Goal: Task Accomplishment & Management: Use online tool/utility

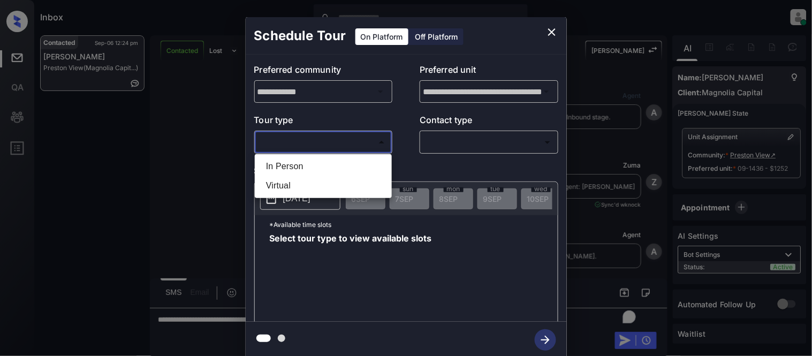
click at [296, 166] on li "In Person" at bounding box center [324, 166] width 132 height 19
type input "********"
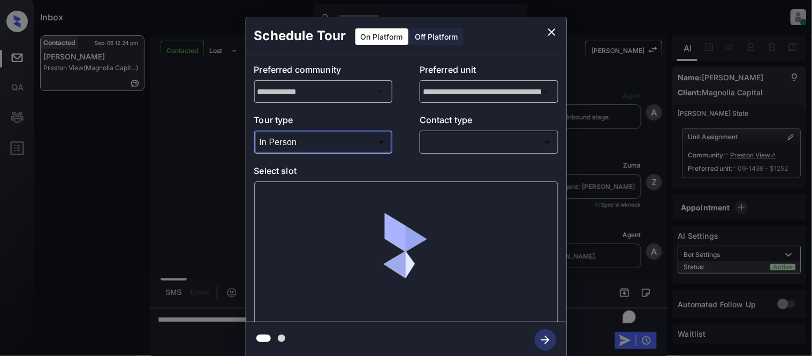
scroll to position [1146, 0]
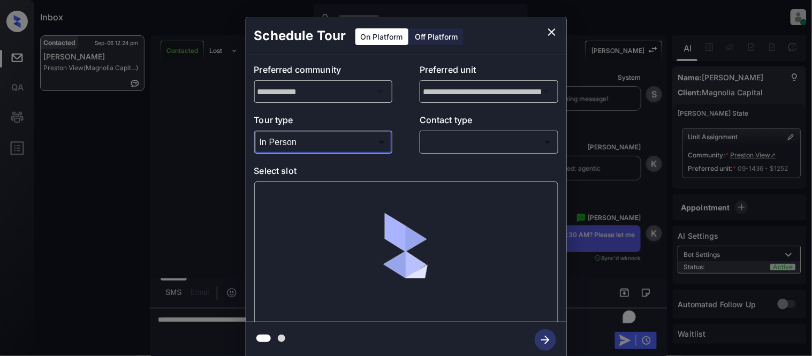
click at [446, 138] on body "Inbox Kristina Cataag Online Set yourself offline Set yourself on break Profile…" at bounding box center [406, 178] width 812 height 356
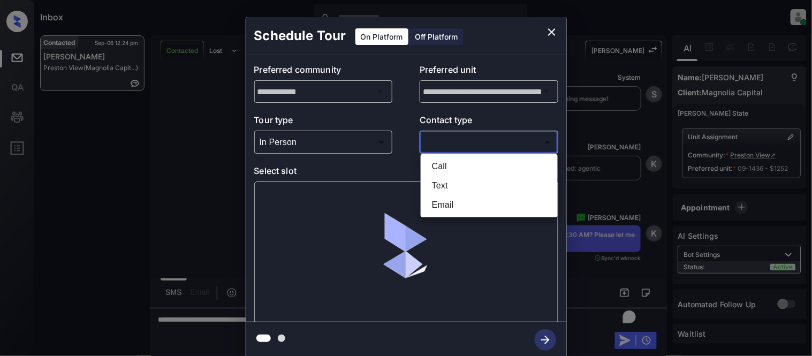
click at [443, 185] on li "Text" at bounding box center [490, 185] width 132 height 19
type input "****"
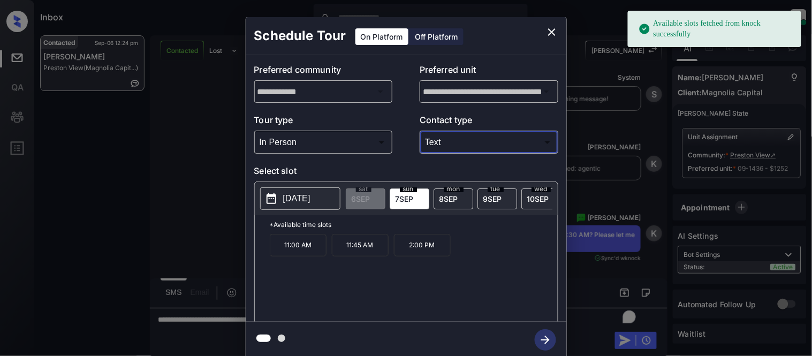
click at [311, 205] on p "2025-09-07" at bounding box center [296, 198] width 27 height 13
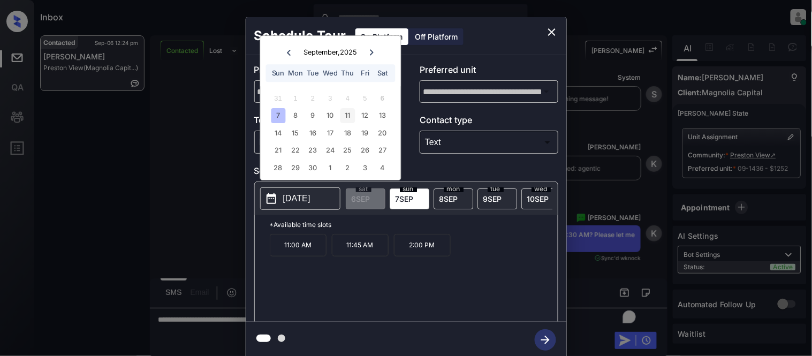
click at [345, 121] on div "11" at bounding box center [348, 116] width 14 height 14
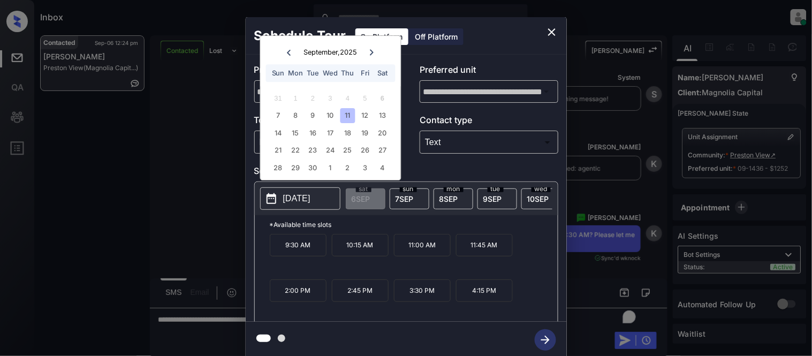
click at [367, 253] on p "10:15 AM" at bounding box center [360, 245] width 57 height 22
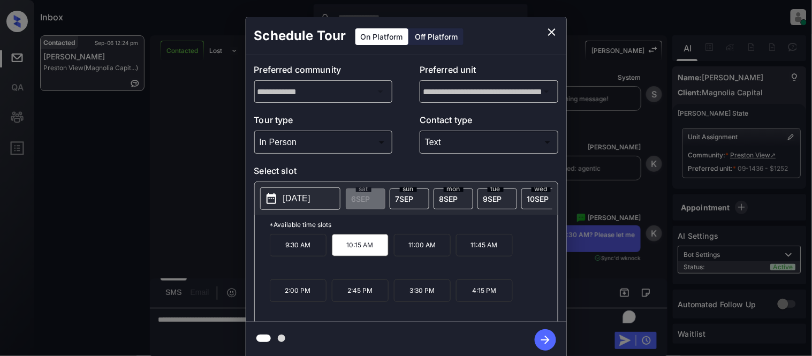
click at [536, 338] on icon "button" at bounding box center [545, 339] width 21 height 21
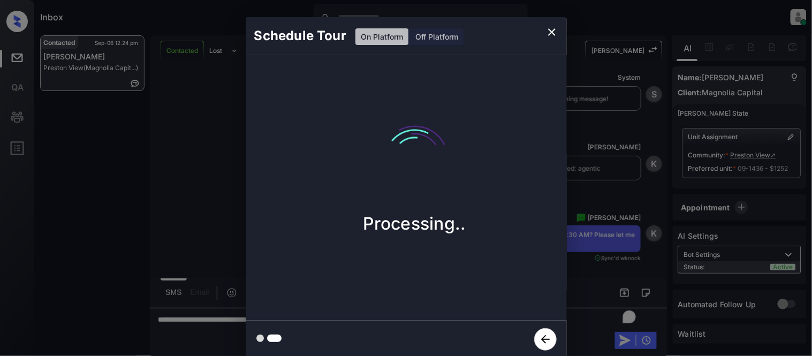
click at [598, 284] on div "Schedule Tour On Platform Off Platform Processing.." at bounding box center [406, 187] width 812 height 375
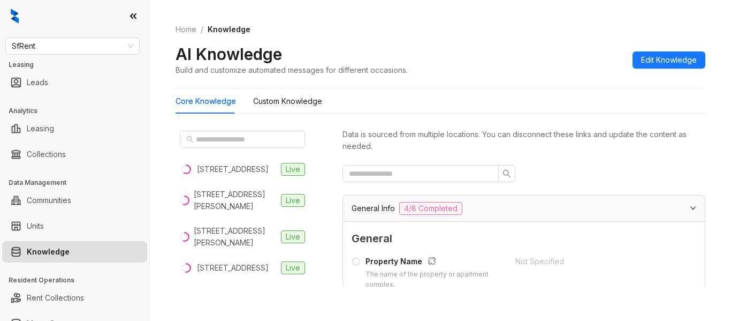
scroll to position [1320, 0]
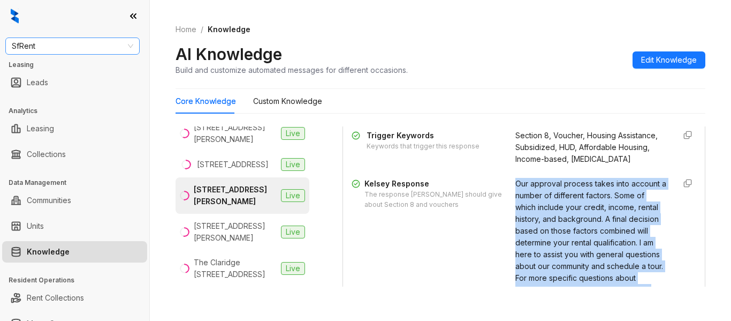
click at [94, 40] on span "SfRent" at bounding box center [73, 46] width 122 height 16
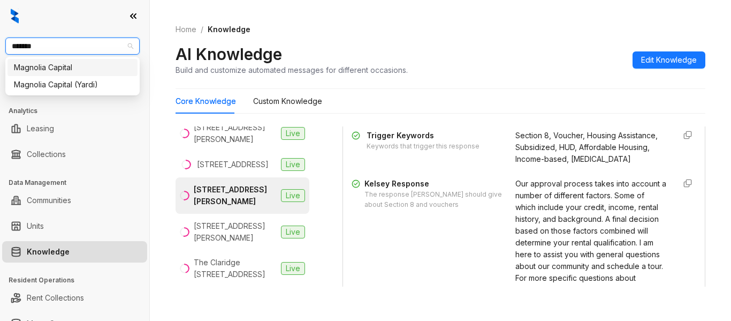
type input "********"
click at [85, 72] on div "Magnolia Capital" at bounding box center [72, 68] width 117 height 12
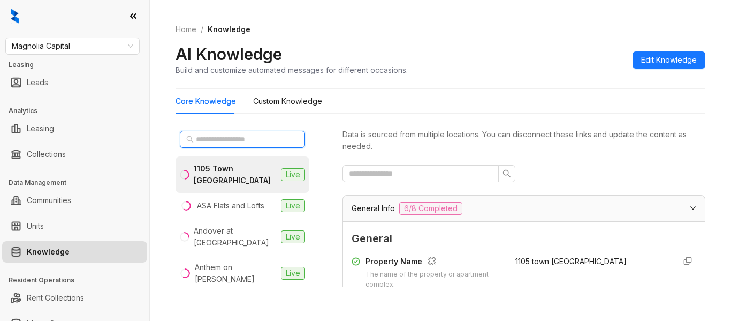
click at [204, 137] on input "text" at bounding box center [243, 139] width 94 height 12
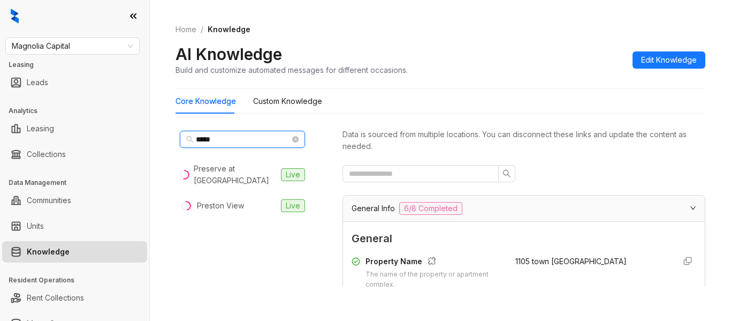
click at [237, 142] on input "*****" at bounding box center [243, 139] width 94 height 12
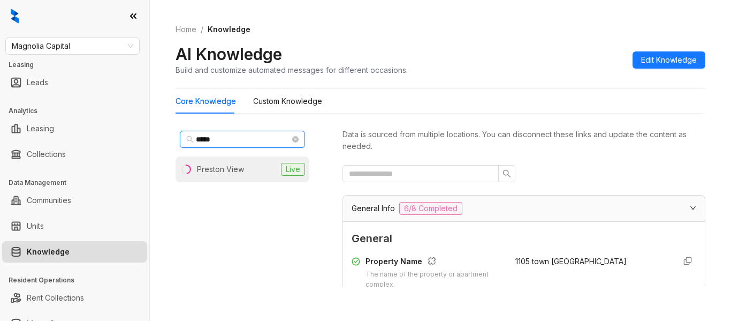
type input "*****"
click at [225, 177] on li "Preston View Live" at bounding box center [243, 169] width 134 height 26
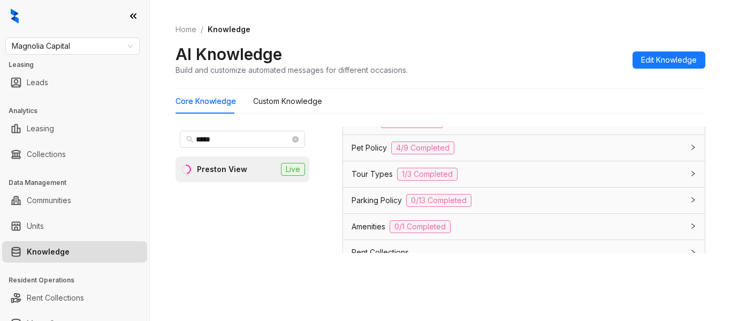
scroll to position [873, 0]
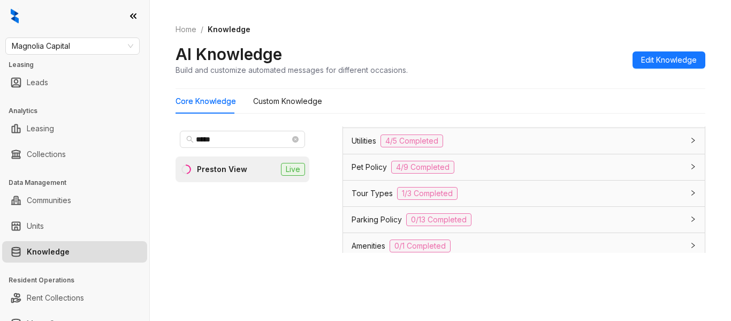
click at [390, 169] on div "Pet Policy 4/9 Completed" at bounding box center [518, 167] width 332 height 13
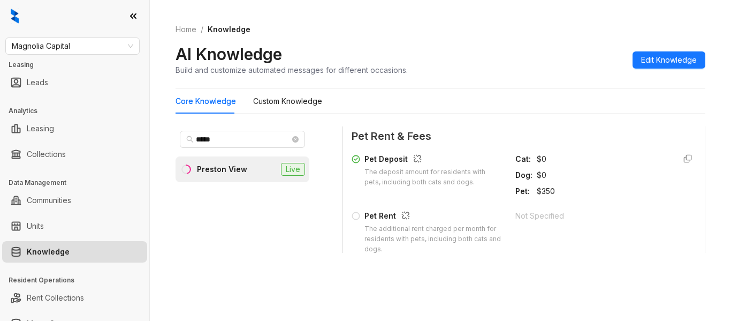
scroll to position [1194, 0]
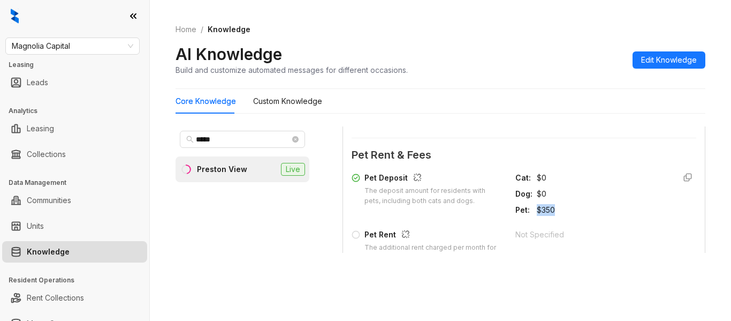
drag, startPoint x: 522, startPoint y: 208, endPoint x: 541, endPoint y: 208, distance: 19.8
click at [541, 208] on div "Pet : $350" at bounding box center [591, 210] width 151 height 12
copy div "$350"
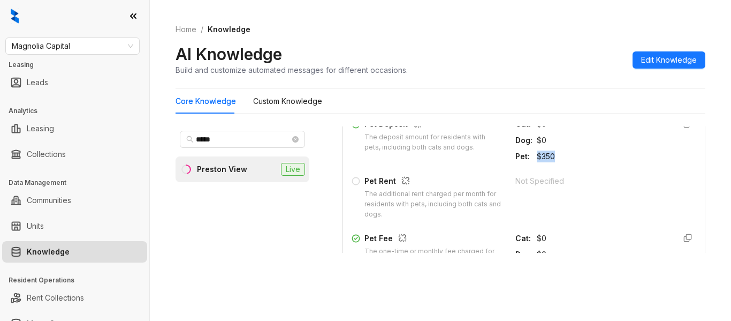
scroll to position [1301, 0]
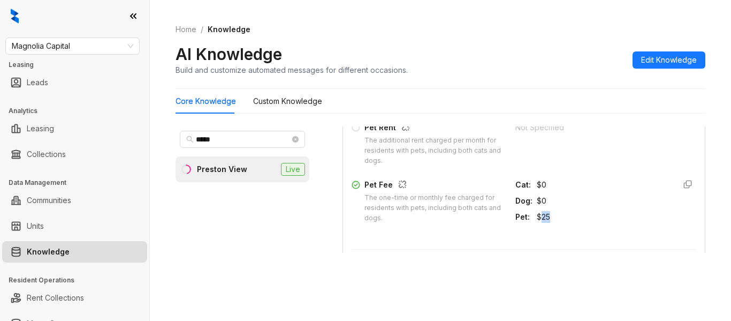
drag, startPoint x: 543, startPoint y: 217, endPoint x: 527, endPoint y: 217, distance: 15.5
click at [537, 217] on div "$25" at bounding box center [602, 217] width 130 height 12
drag, startPoint x: 415, startPoint y: 198, endPoint x: 422, endPoint y: 218, distance: 21.5
click at [422, 218] on div "The one-time or monthly fee charged for residents with pets, including both cat…" at bounding box center [434, 208] width 138 height 31
copy div "monthly fee charged for residents with pets, including both cats and dogs."
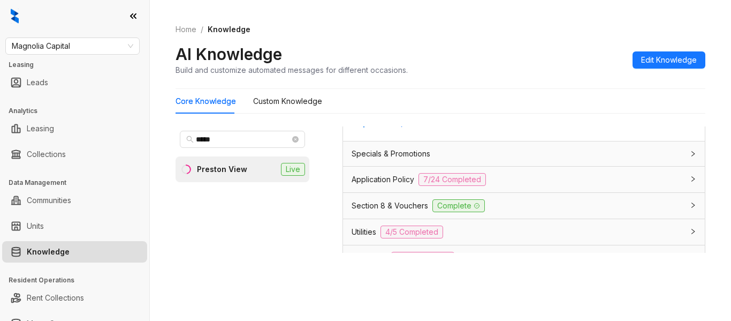
scroll to position [766, 0]
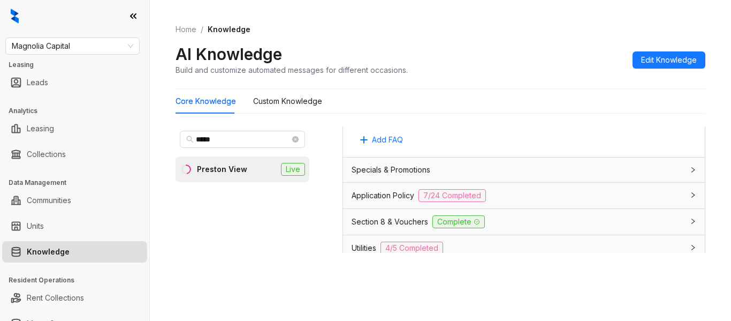
click at [376, 198] on span "Application Policy" at bounding box center [383, 196] width 63 height 12
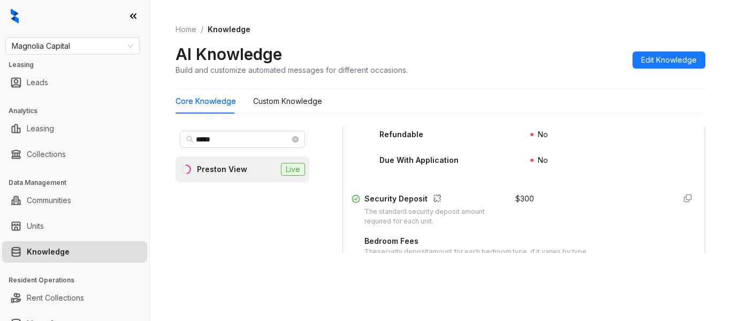
scroll to position [1408, 0]
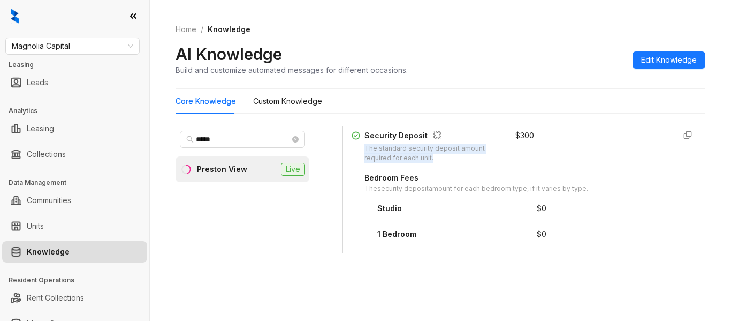
drag, startPoint x: 437, startPoint y: 170, endPoint x: 366, endPoint y: 154, distance: 73.0
click at [366, 154] on div "The standard security deposit amount required for each unit." at bounding box center [434, 153] width 138 height 20
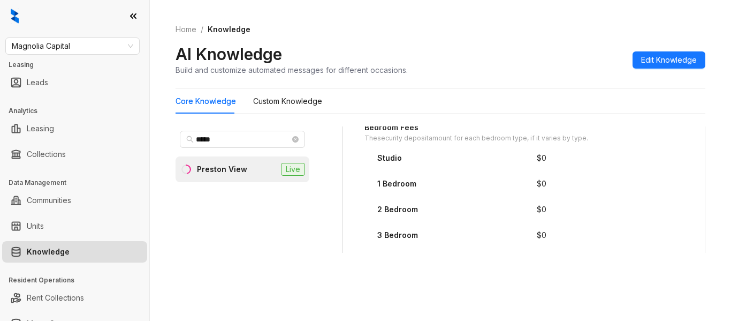
scroll to position [1462, 0]
drag, startPoint x: 366, startPoint y: 143, endPoint x: 583, endPoint y: 142, distance: 217.4
click at [583, 140] on div "Bedroom Fees The security deposit amount for each bedroom type, if it varies by…" at bounding box center [531, 129] width 332 height 22
copy div "The security deposit amount for each bedroom type, if it varies by type."
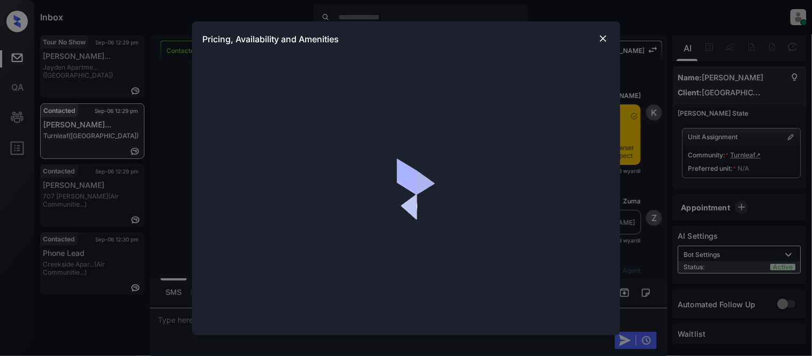
scroll to position [1181, 0]
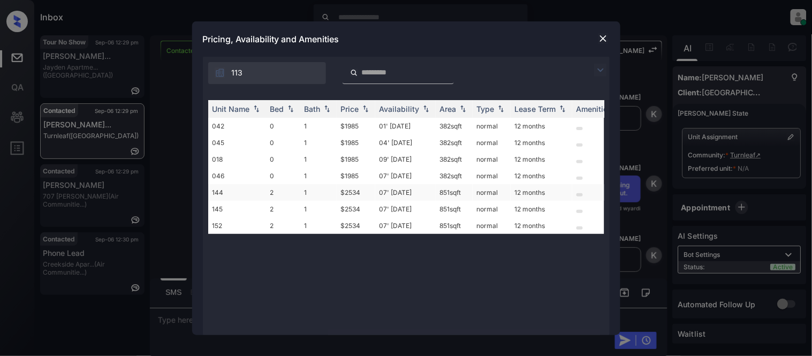
click at [354, 187] on td "$2534" at bounding box center [356, 192] width 39 height 17
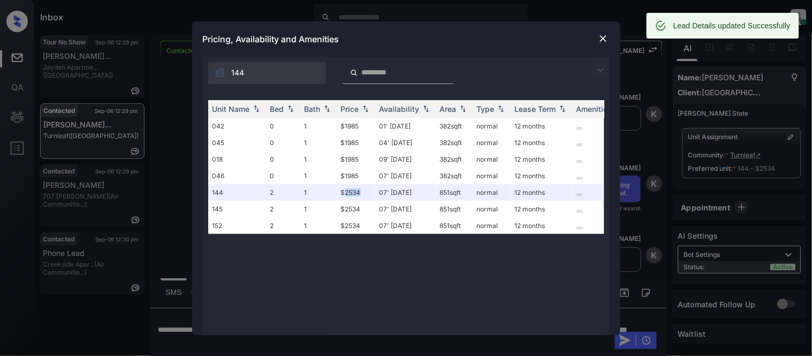
click at [604, 37] on img at bounding box center [603, 38] width 11 height 11
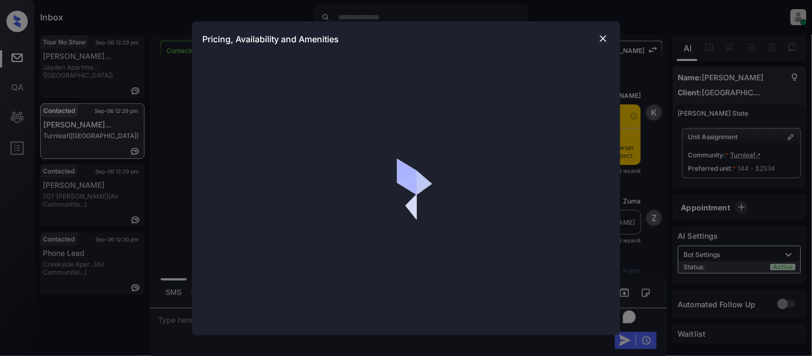
scroll to position [1759, 0]
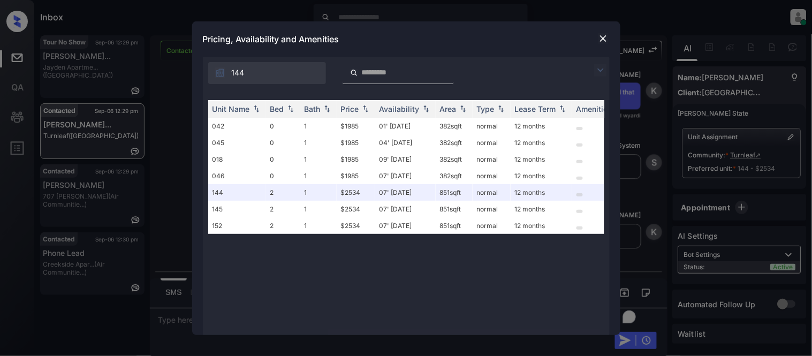
click at [603, 36] on img at bounding box center [603, 38] width 11 height 11
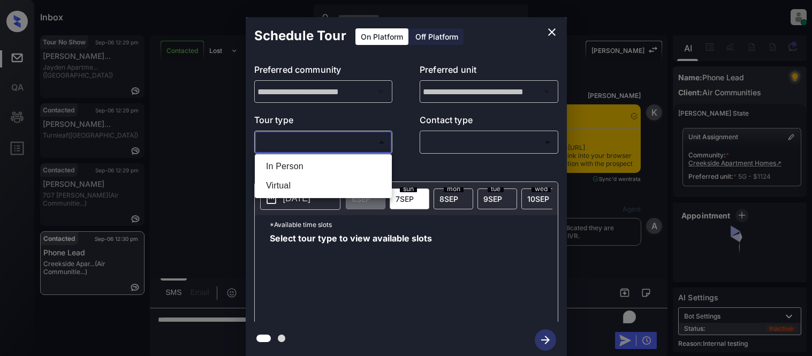
click at [285, 186] on li "Virtual" at bounding box center [324, 185] width 132 height 19
click at [473, 151] on div at bounding box center [406, 178] width 812 height 356
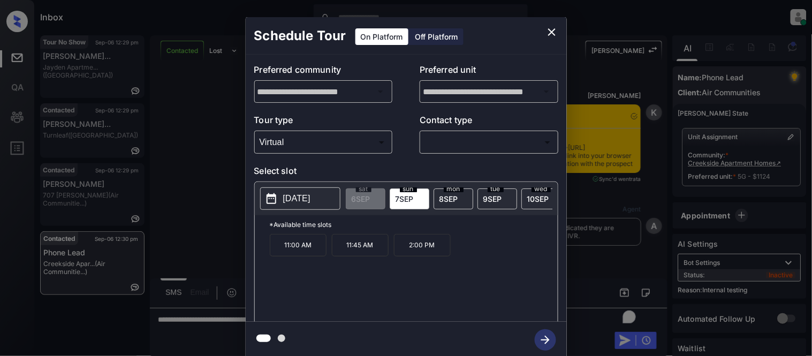
type input "*******"
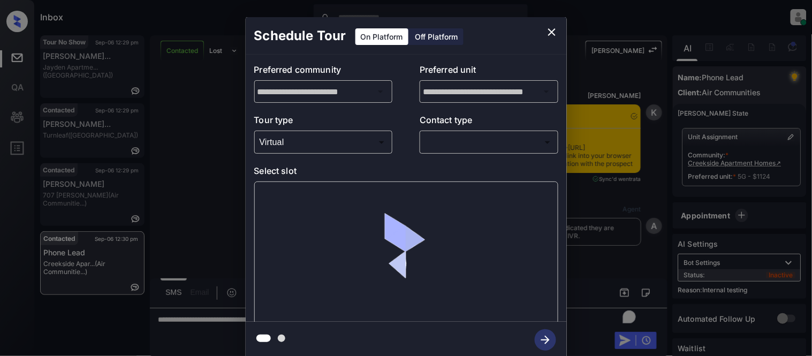
click at [452, 143] on body "Inbox Kristina Cataag Online Set yourself offline Set yourself on break Profile…" at bounding box center [406, 178] width 812 height 356
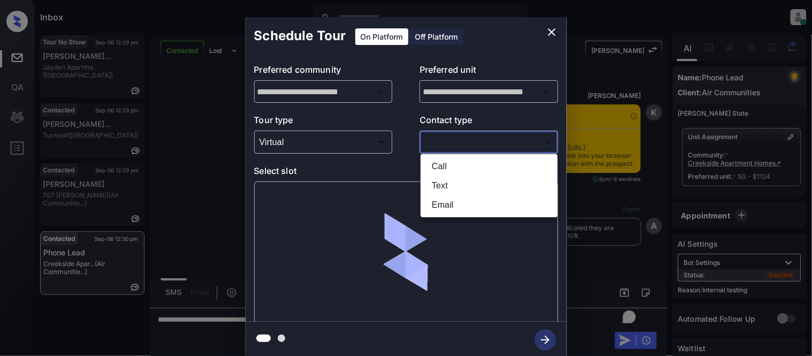
scroll to position [5299, 0]
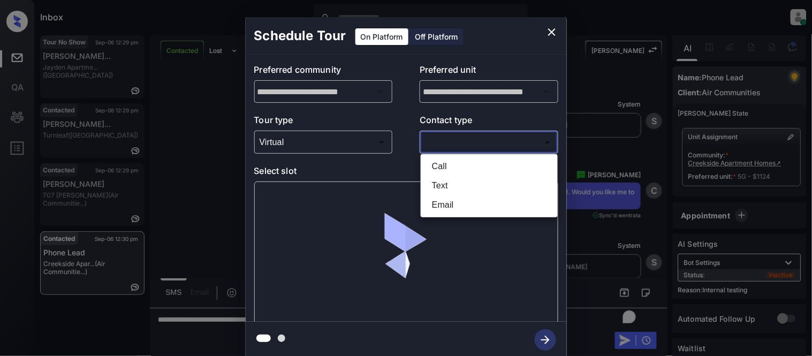
click at [442, 180] on li "Text" at bounding box center [490, 185] width 132 height 19
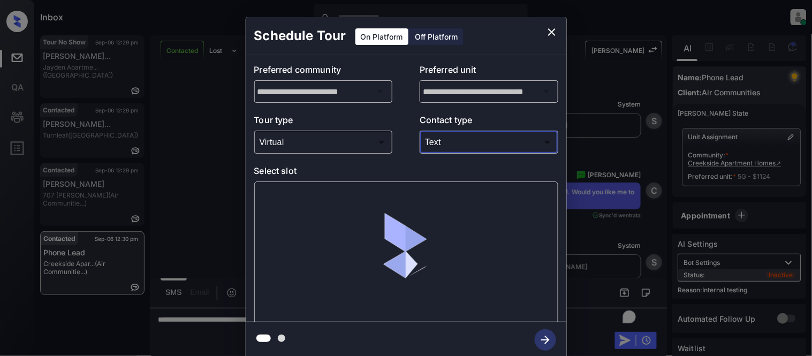
type input "****"
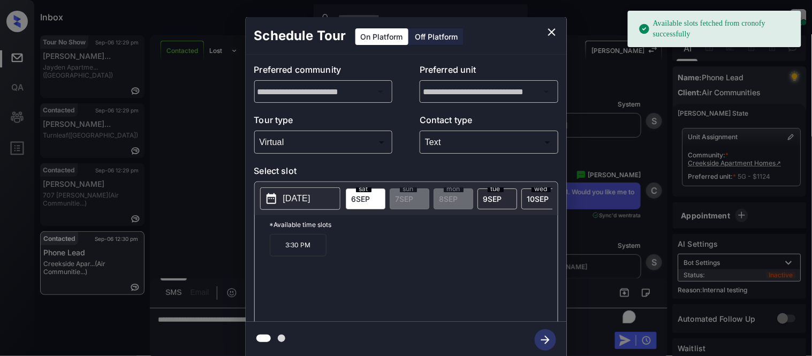
click at [297, 256] on p "3:30 PM" at bounding box center [298, 245] width 57 height 22
click at [550, 336] on icon "button" at bounding box center [545, 339] width 21 height 21
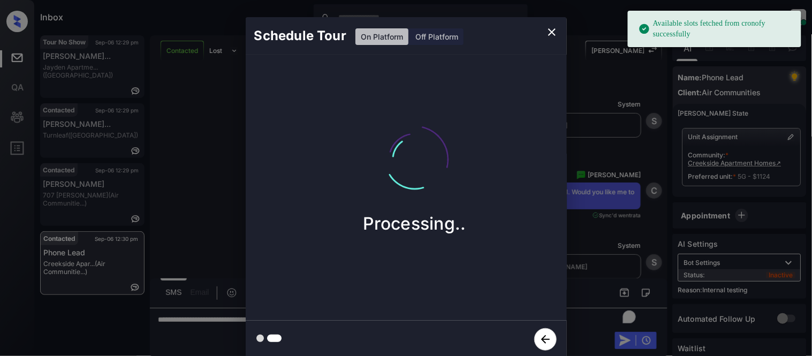
click at [583, 252] on div "Schedule Tour On Platform Off Platform Processing.." at bounding box center [406, 187] width 812 height 375
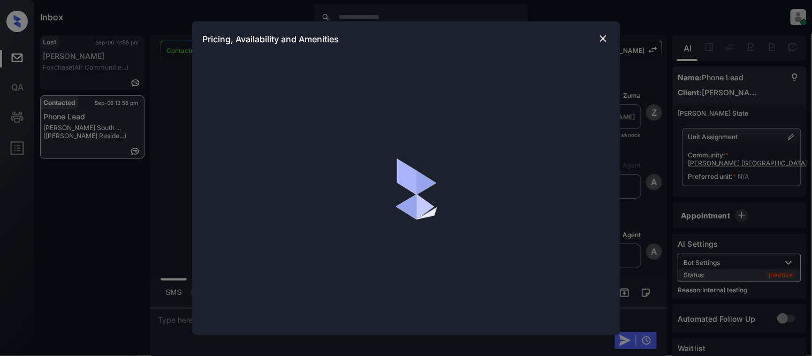
scroll to position [1297, 0]
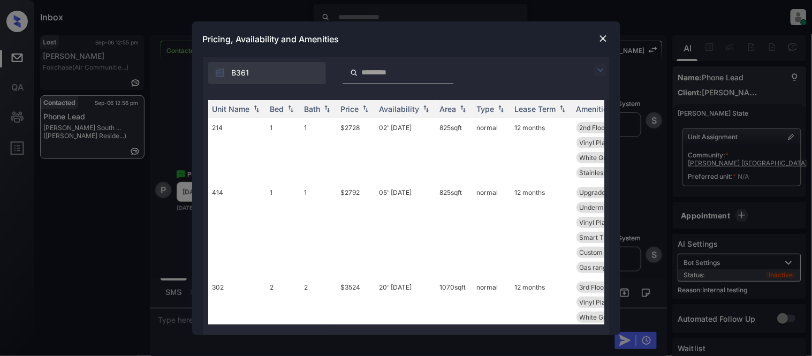
click at [602, 66] on img at bounding box center [600, 70] width 13 height 13
click at [222, 91] on div "Unit Name Bed Bath Price Availability Area Type Lease Term Amenities 214 1 1 $2…" at bounding box center [406, 212] width 407 height 246
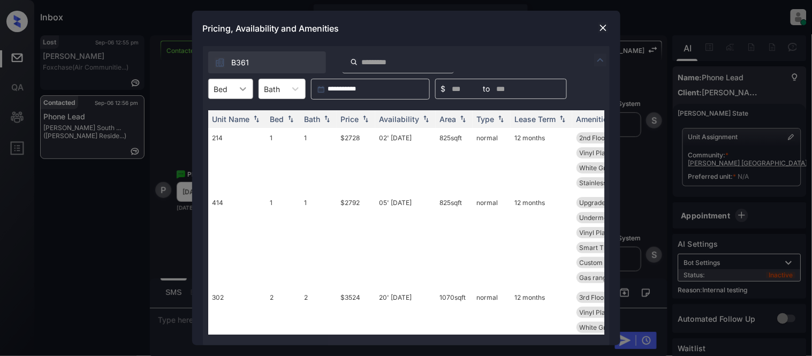
click at [234, 89] on div at bounding box center [242, 88] width 19 height 19
click at [226, 131] on div "2" at bounding box center [230, 134] width 45 height 19
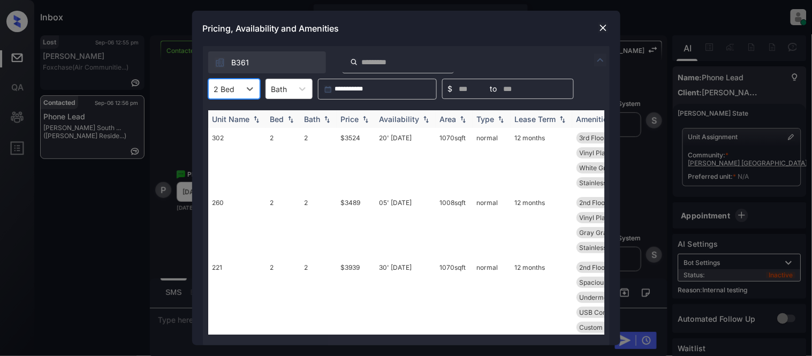
click at [361, 116] on img at bounding box center [365, 119] width 11 height 7
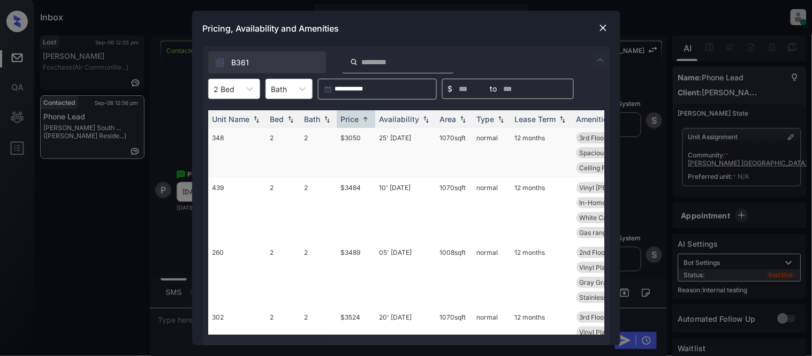
click at [359, 132] on td "$3050" at bounding box center [356, 153] width 39 height 50
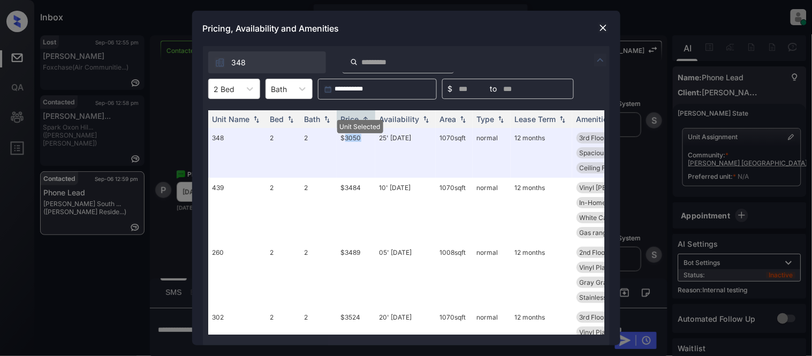
click at [607, 27] on img at bounding box center [603, 27] width 11 height 11
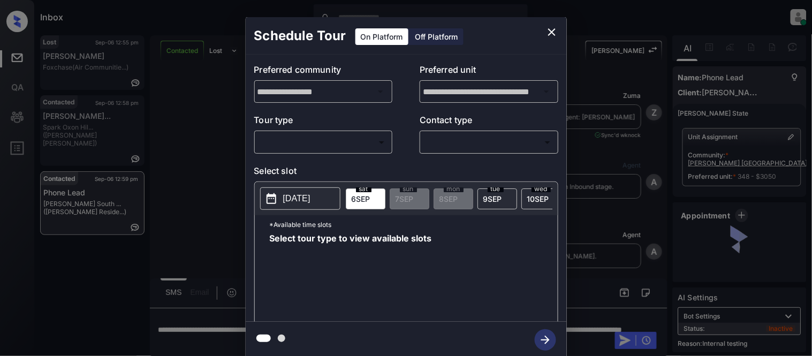
scroll to position [821, 0]
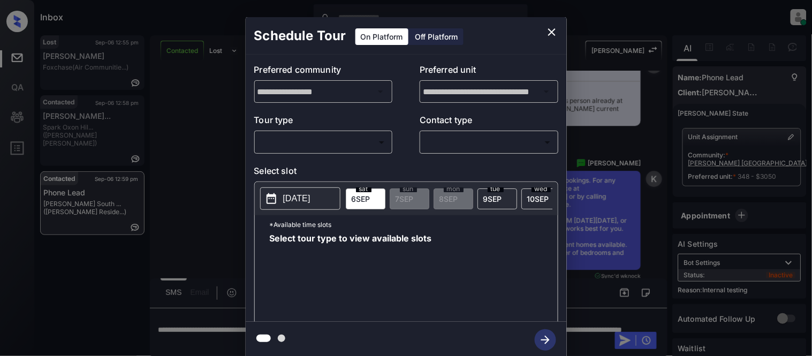
click at [341, 142] on body "Inbox [PERSON_NAME] Cataag Online Set yourself offline Set yourself on break Pr…" at bounding box center [406, 178] width 812 height 356
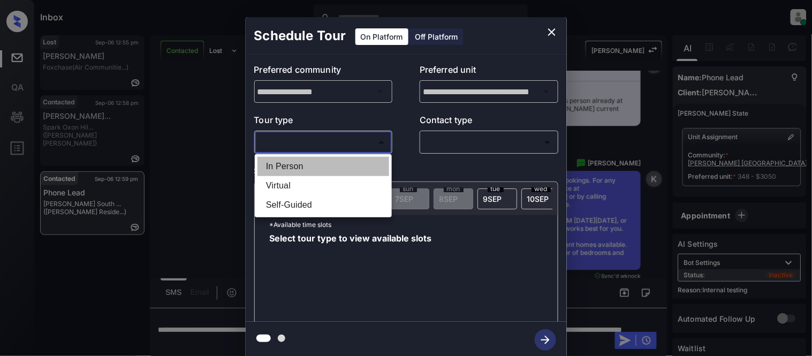
click at [337, 163] on li "In Person" at bounding box center [324, 166] width 132 height 19
type input "********"
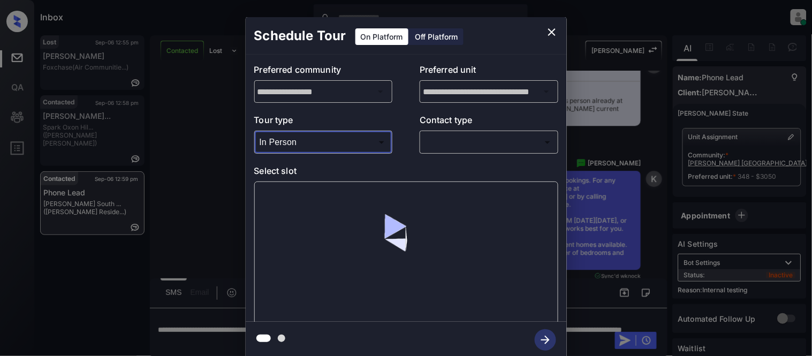
click at [450, 146] on body "Inbox Kristina Cataag Online Set yourself offline Set yourself on break Profile…" at bounding box center [406, 178] width 812 height 356
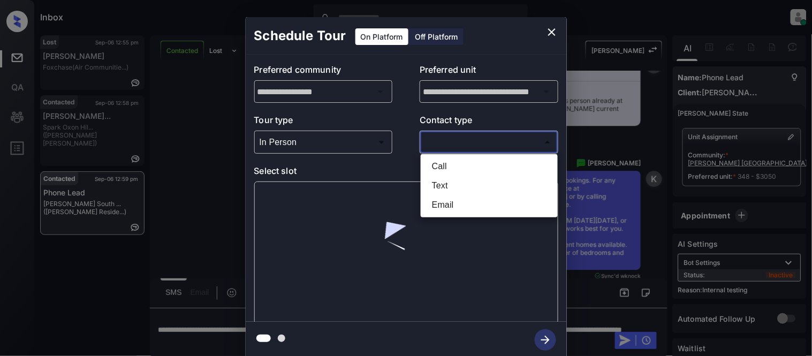
click at [450, 146] on div at bounding box center [406, 178] width 812 height 356
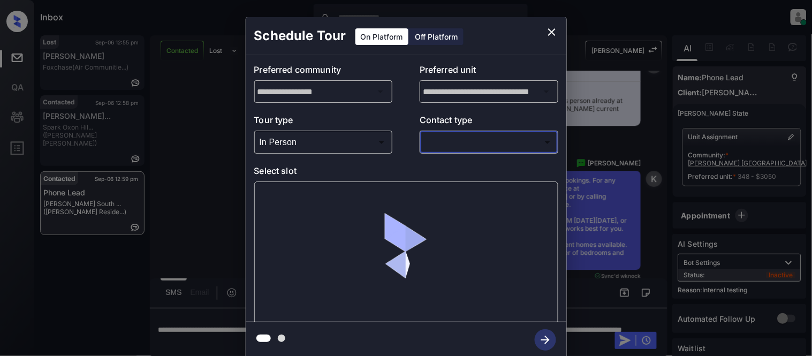
click at [434, 127] on p "Contact type" at bounding box center [489, 122] width 139 height 17
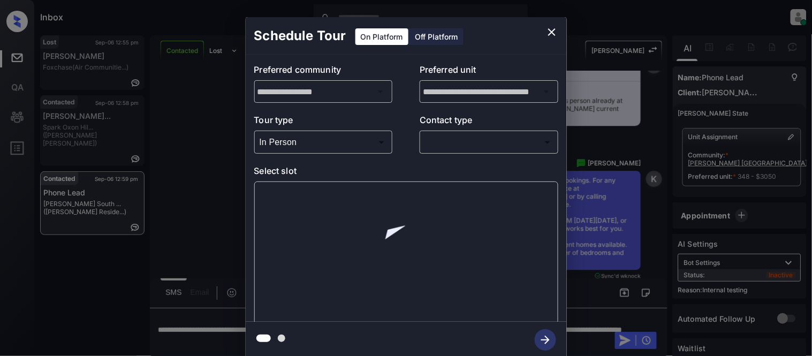
click at [437, 142] on body "Inbox Kristina Cataag Online Set yourself offline Set yourself on break Profile…" at bounding box center [406, 178] width 812 height 356
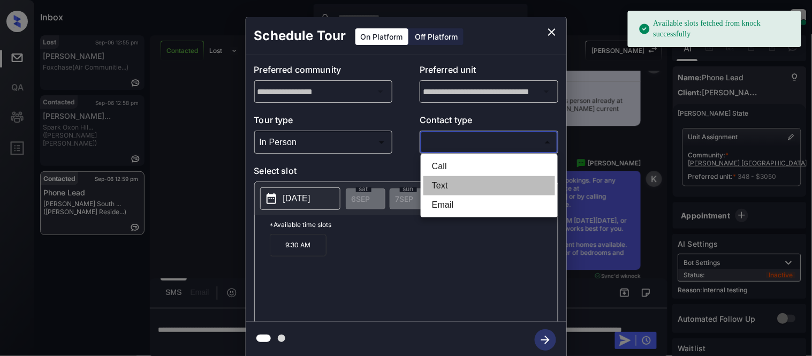
click at [440, 180] on li "Text" at bounding box center [490, 185] width 132 height 19
type input "****"
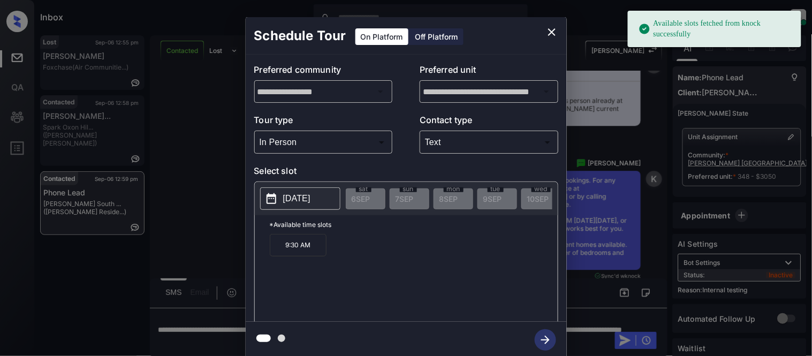
click at [311, 203] on p "2025-09-29" at bounding box center [296, 198] width 27 height 13
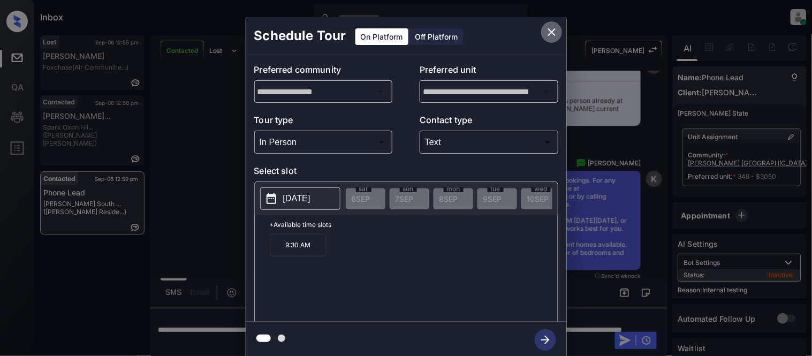
click at [548, 31] on icon "close" at bounding box center [552, 32] width 13 height 13
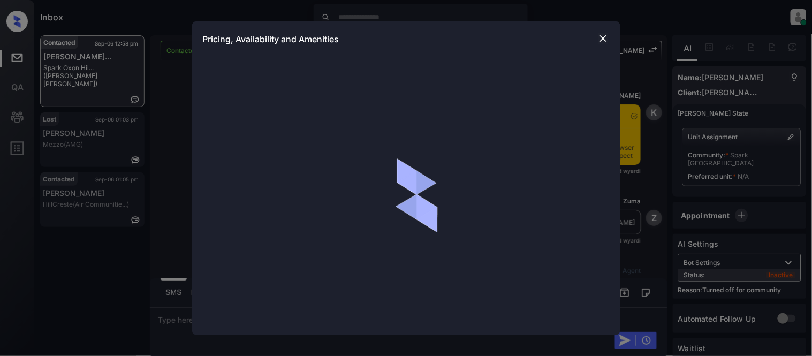
scroll to position [1585, 0]
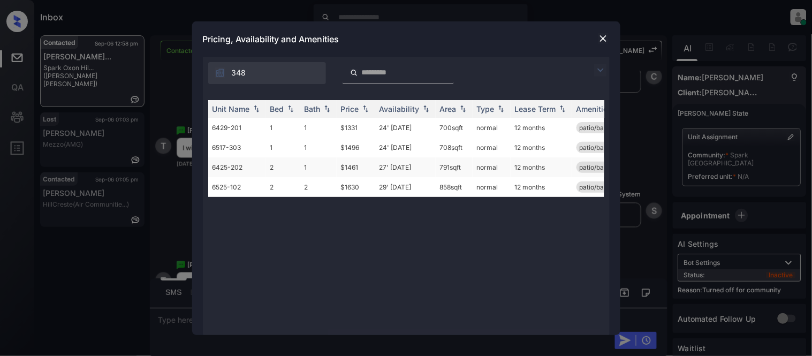
click at [387, 167] on td "27' [DATE]" at bounding box center [405, 167] width 61 height 20
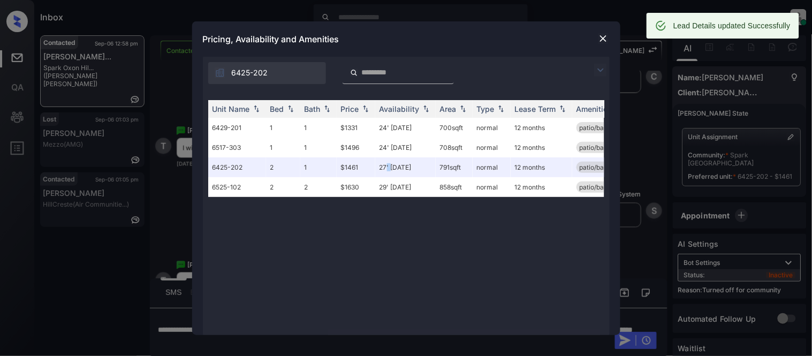
click at [604, 39] on img at bounding box center [603, 38] width 11 height 11
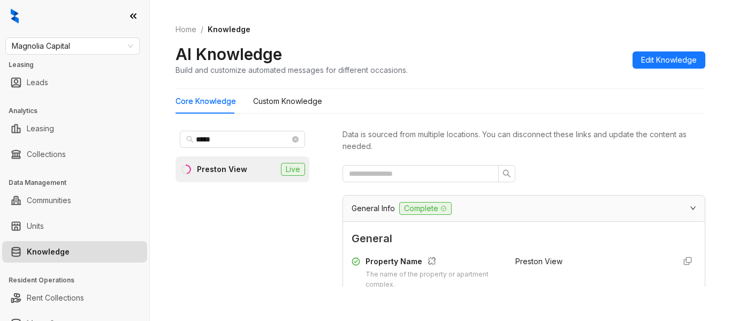
scroll to position [1462, 0]
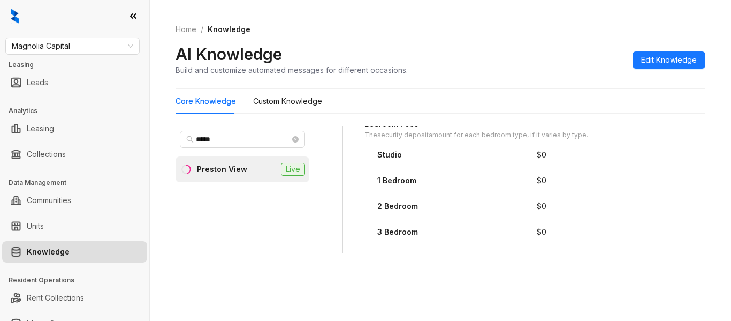
drag, startPoint x: 82, startPoint y: 51, endPoint x: 0, endPoint y: 15, distance: 89.9
click at [0, 15] on div "Magnolia Capital Leasing Leads Analytics Leasing Collections Data Management Co…" at bounding box center [74, 160] width 149 height 321
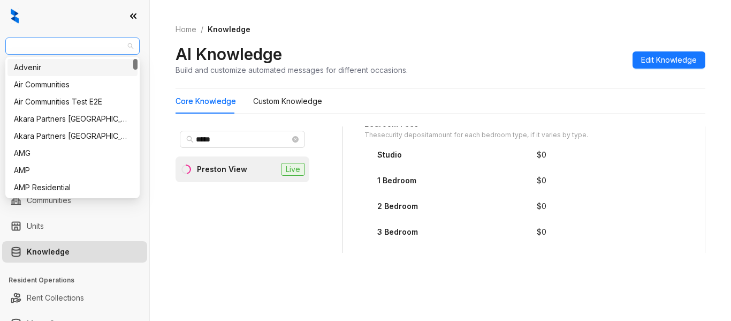
click at [63, 47] on span "Magnolia Capital" at bounding box center [73, 46] width 122 height 16
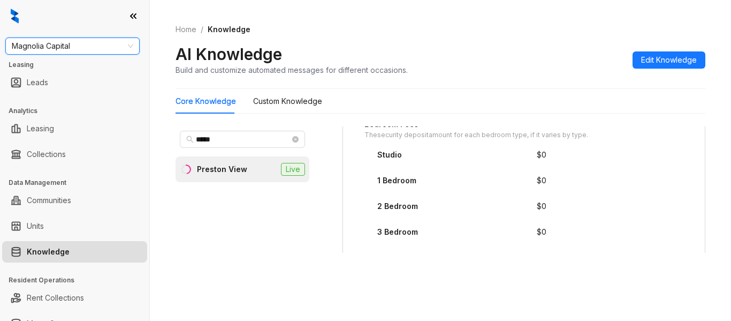
drag, startPoint x: 63, startPoint y: 47, endPoint x: 105, endPoint y: 46, distance: 42.3
click at [63, 47] on span "Magnolia Capital" at bounding box center [73, 46] width 122 height 16
click at [105, 46] on span "Magnolia Capital" at bounding box center [73, 46] width 122 height 16
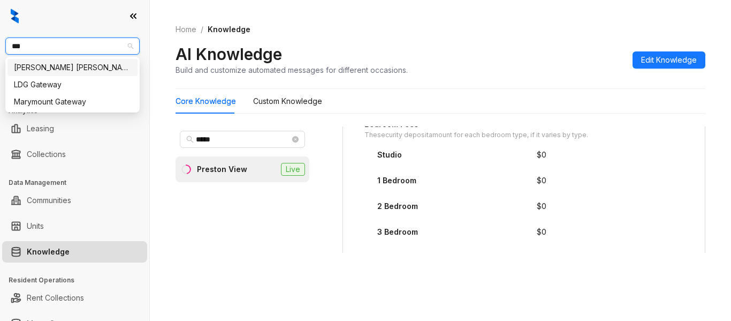
type input "****"
click at [89, 72] on div "[PERSON_NAME] [PERSON_NAME]" at bounding box center [72, 68] width 117 height 12
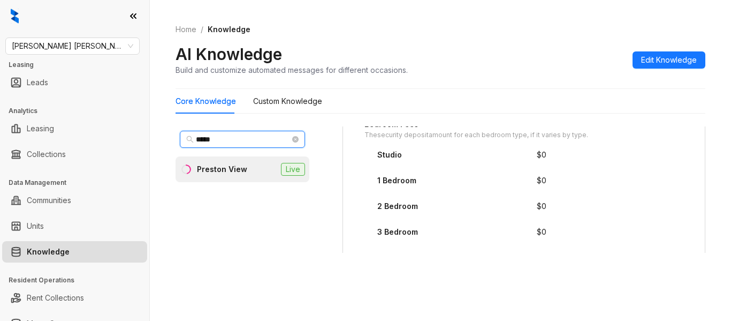
click at [224, 140] on input "*****" at bounding box center [243, 139] width 94 height 12
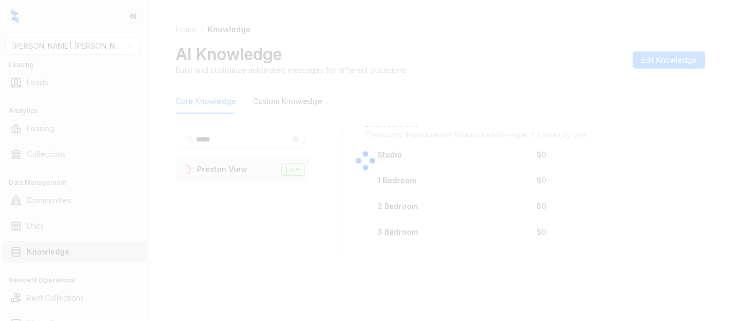
drag, startPoint x: 224, startPoint y: 140, endPoint x: 134, endPoint y: 143, distance: 90.0
click at [137, 143] on div at bounding box center [365, 160] width 731 height 321
click at [237, 142] on div at bounding box center [365, 160] width 731 height 321
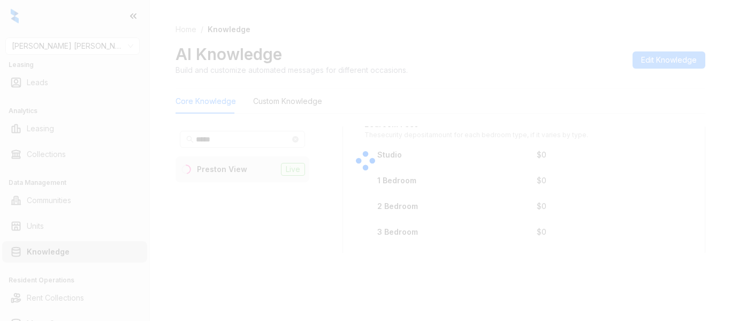
click at [230, 140] on div at bounding box center [365, 160] width 731 height 321
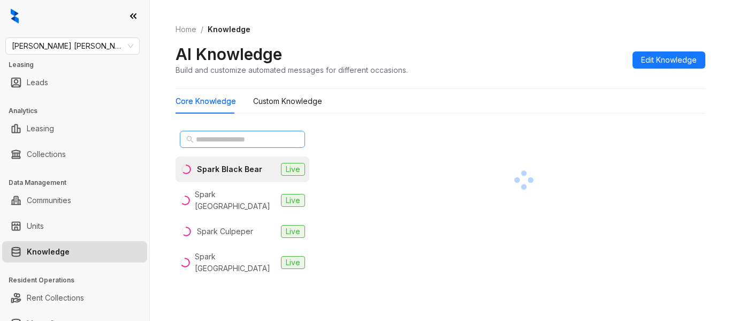
click at [250, 117] on div "Core Knowledge Custom Knowledge Spark Black Bear Live Spark [GEOGRAPHIC_DATA] L…" at bounding box center [441, 192] width 530 height 207
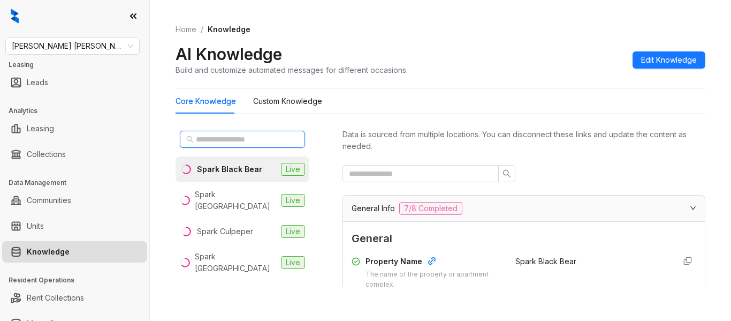
click at [238, 136] on input "text" at bounding box center [243, 139] width 94 height 12
click at [231, 142] on input "text" at bounding box center [243, 139] width 94 height 12
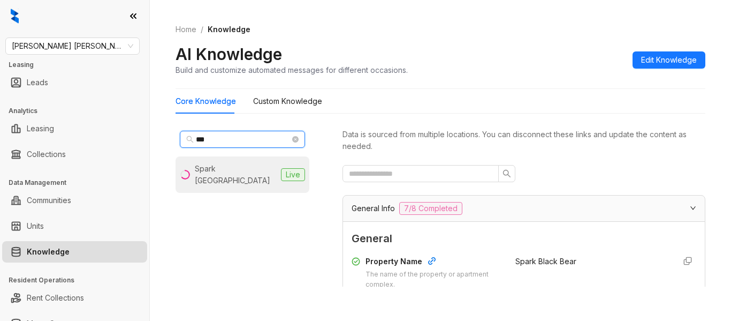
type input "***"
click at [229, 168] on div "Spark [GEOGRAPHIC_DATA]" at bounding box center [236, 175] width 82 height 24
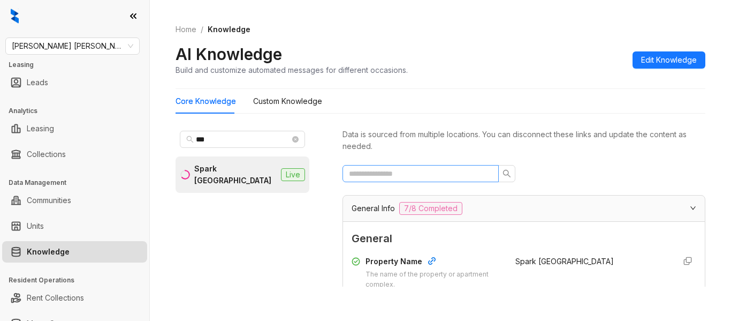
click at [396, 180] on span at bounding box center [421, 173] width 156 height 17
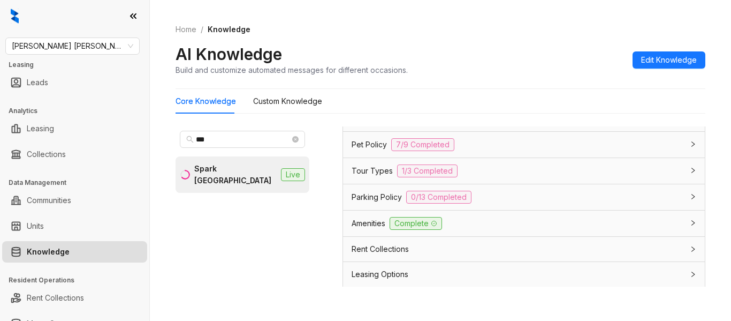
scroll to position [750, 0]
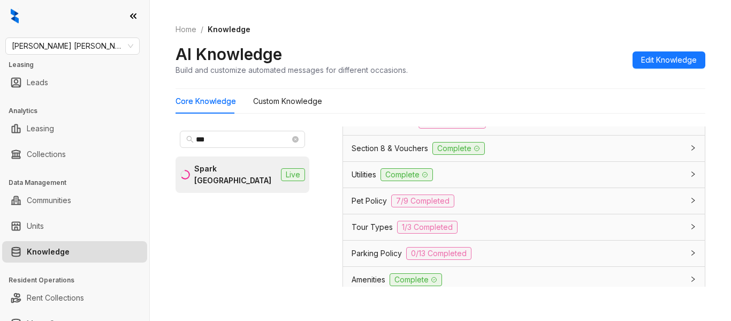
click at [365, 171] on span "Utilities" at bounding box center [364, 175] width 25 height 12
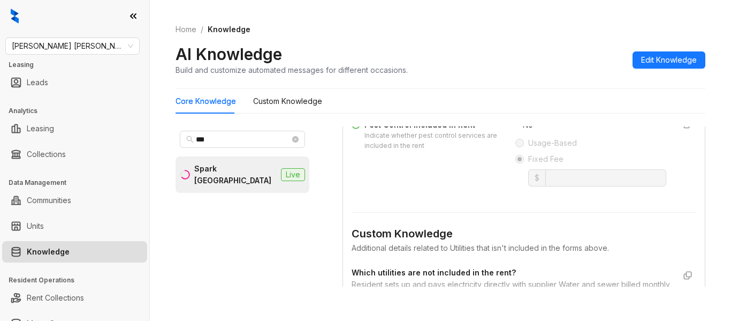
scroll to position [1124, 0]
